Goal: Task Accomplishment & Management: Manage account settings

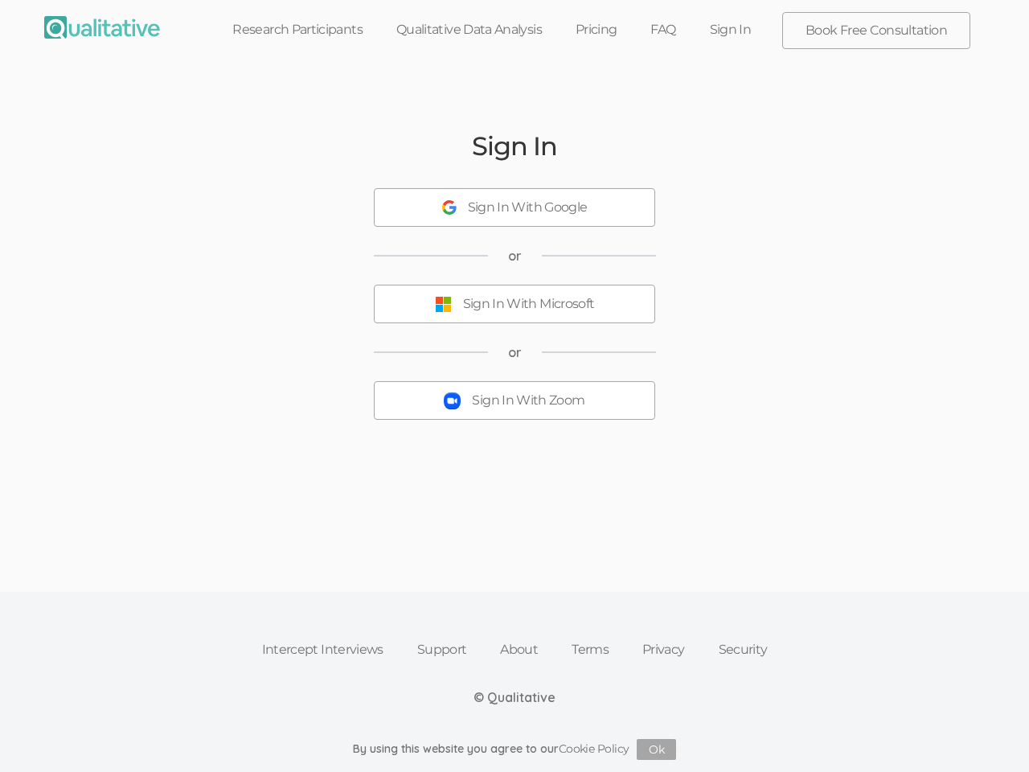
click at [515, 386] on button "Sign In With Zoom" at bounding box center [514, 400] width 281 height 39
click at [515, 207] on div "Sign In With Google" at bounding box center [528, 208] width 120 height 18
click at [515, 304] on div "Sign In With Microsoft" at bounding box center [529, 304] width 132 height 18
click at [515, 400] on div "Sign In With Zoom" at bounding box center [528, 401] width 113 height 18
click at [657, 749] on button "Ok" at bounding box center [656, 749] width 39 height 21
